Goal: Navigation & Orientation: Find specific page/section

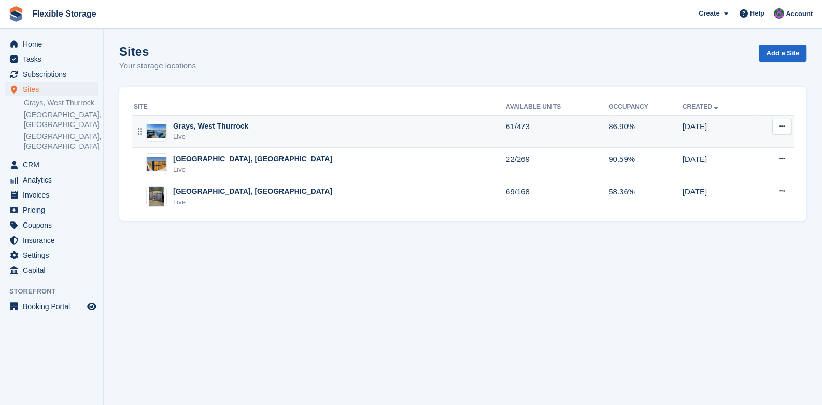
click at [234, 129] on div "Grays, West Thurrock" at bounding box center [210, 126] width 75 height 11
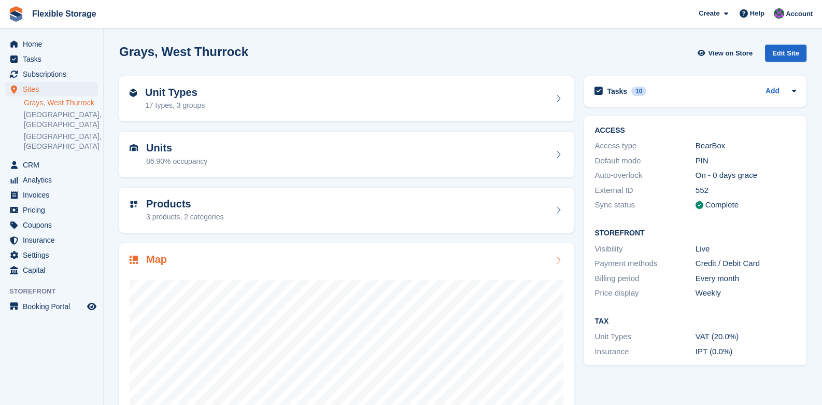
click at [560, 258] on icon at bounding box center [558, 260] width 10 height 8
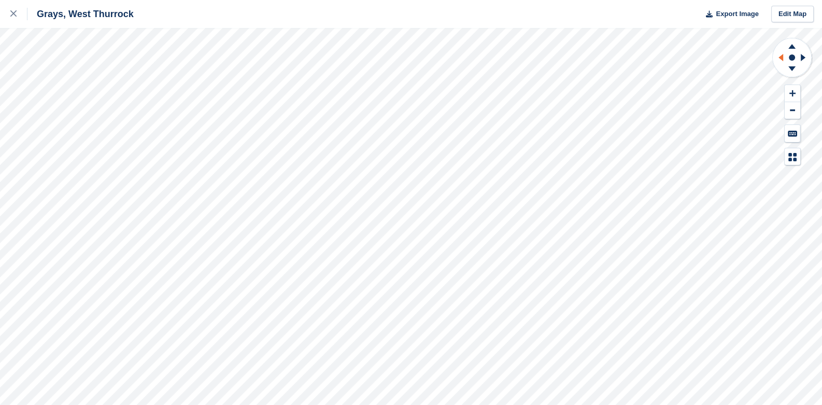
click at [782, 61] on icon at bounding box center [779, 57] width 13 height 27
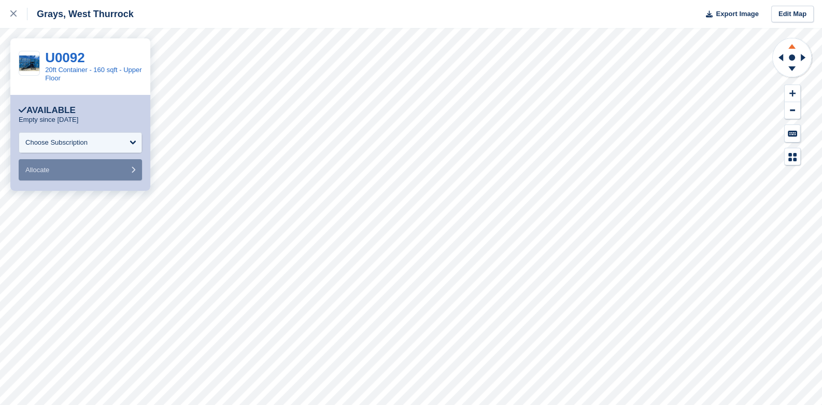
click at [793, 47] on icon at bounding box center [791, 46] width 7 height 5
click at [782, 57] on icon at bounding box center [780, 57] width 5 height 7
click at [801, 55] on icon at bounding box center [803, 57] width 5 height 7
